Goal: Navigation & Orientation: Understand site structure

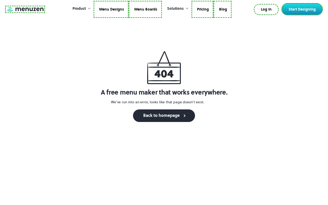
click at [24, 10] on link at bounding box center [25, 9] width 40 height 7
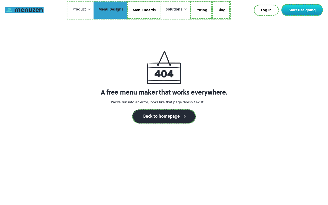
click at [111, 10] on link "Menu Designs" at bounding box center [111, 10] width 34 height 17
click at [144, 10] on link "Menu Boards" at bounding box center [143, 10] width 33 height 17
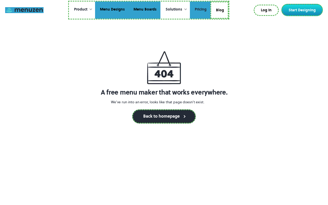
click at [200, 10] on link "Pricing" at bounding box center [200, 10] width 21 height 17
click at [220, 9] on link "Blog" at bounding box center [220, 10] width 18 height 17
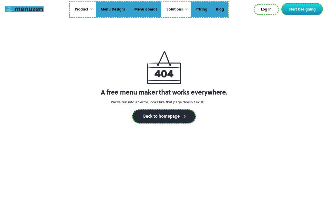
click at [267, 9] on link "Log In" at bounding box center [266, 9] width 25 height 11
click at [303, 9] on link "Start Designing" at bounding box center [303, 9] width 42 height 12
